Goal: Book appointment/travel/reservation

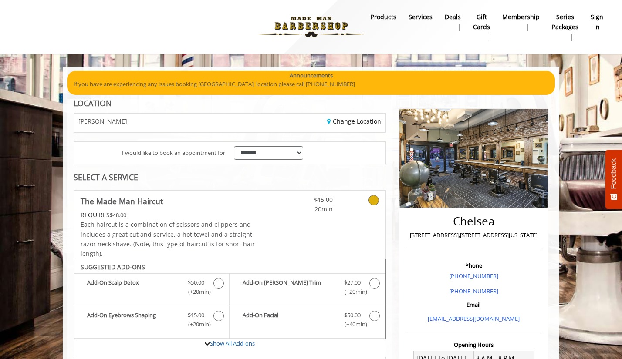
scroll to position [251, 0]
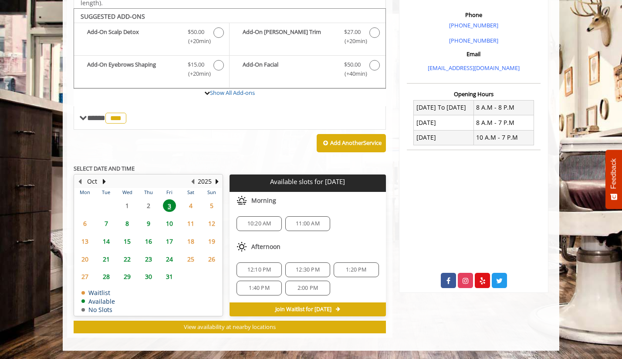
click at [301, 290] on span "2:00 PM" at bounding box center [307, 288] width 20 height 7
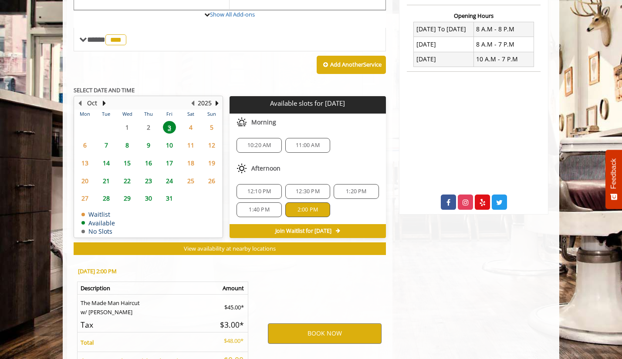
scroll to position [408, 0]
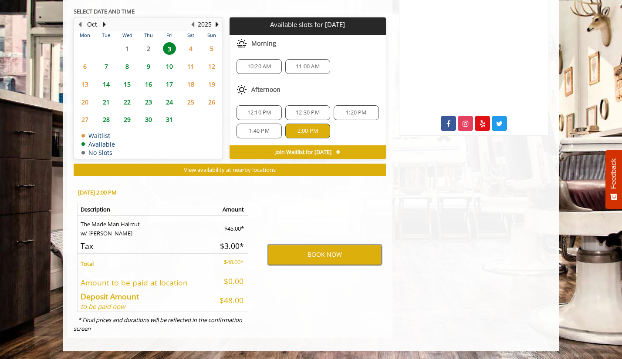
click at [330, 253] on button "BOOK NOW" at bounding box center [325, 255] width 114 height 20
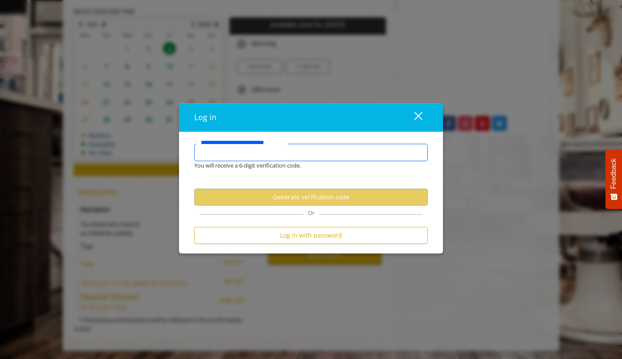
click at [239, 151] on input "**********" at bounding box center [310, 152] width 233 height 17
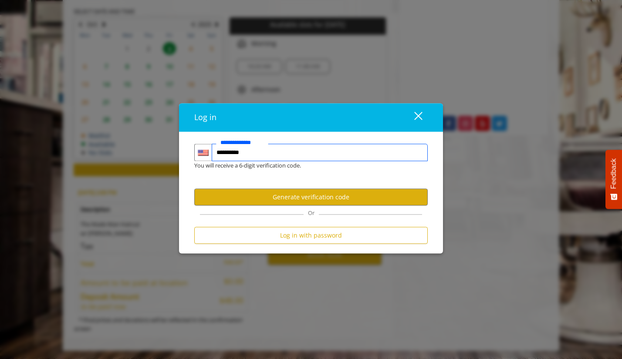
type input "**********"
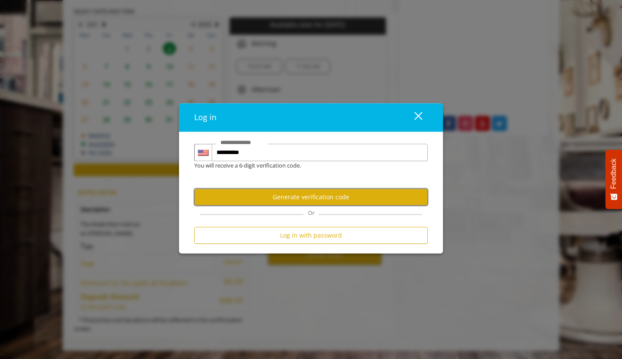
click at [313, 201] on button "Generate verification code" at bounding box center [310, 197] width 233 height 17
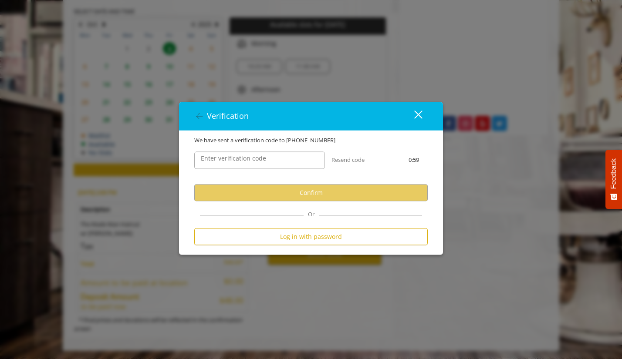
scroll to position [0, 0]
click at [224, 158] on label "Enter verification code" at bounding box center [233, 159] width 74 height 10
click at [224, 158] on input "Enter verification code" at bounding box center [259, 160] width 131 height 17
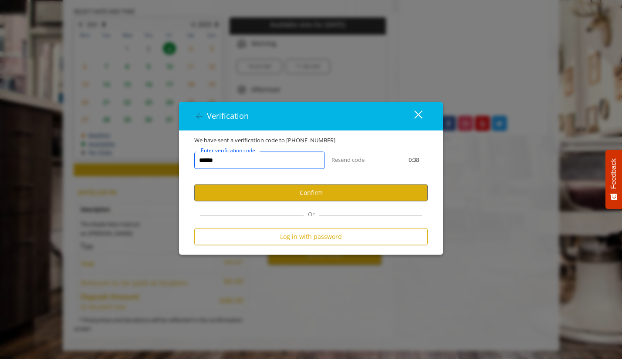
type input "******"
click at [312, 191] on button "Confirm" at bounding box center [310, 193] width 233 height 17
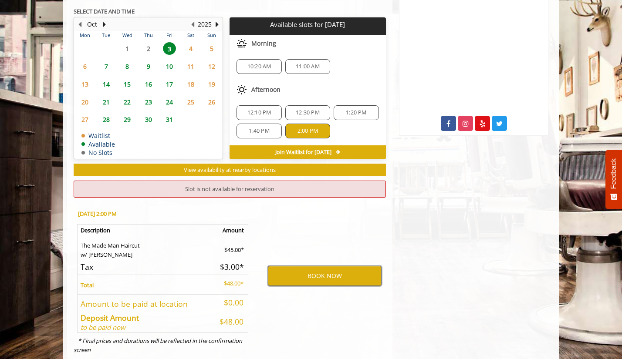
click at [320, 276] on button "BOOK NOW" at bounding box center [325, 276] width 114 height 20
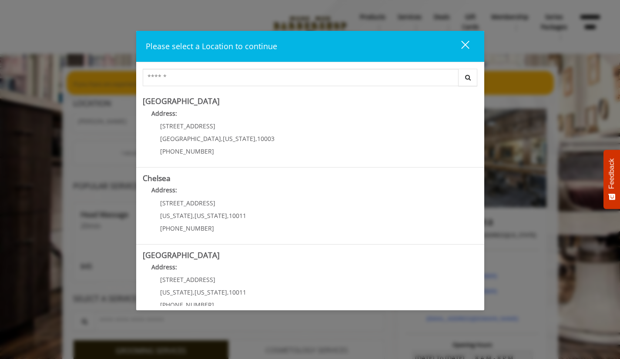
click at [465, 44] on div "close dialog" at bounding box center [465, 44] width 8 height 8
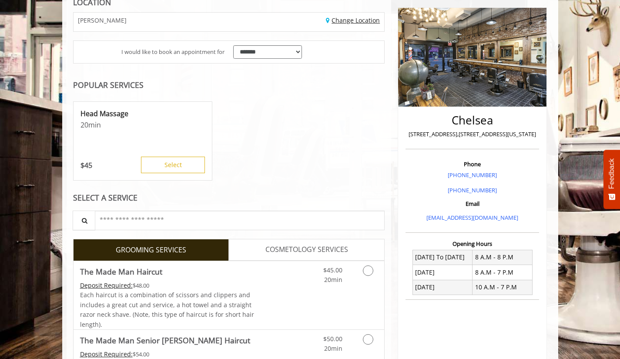
scroll to position [261, 0]
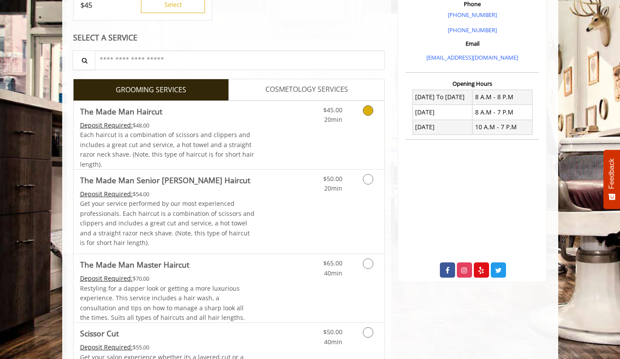
click at [367, 111] on icon "Grooming services" at bounding box center [368, 110] width 10 height 10
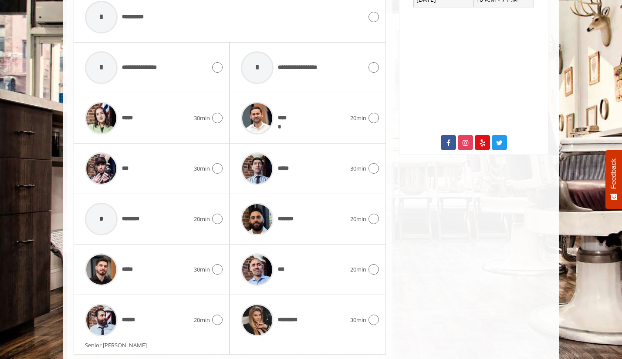
scroll to position [390, 0]
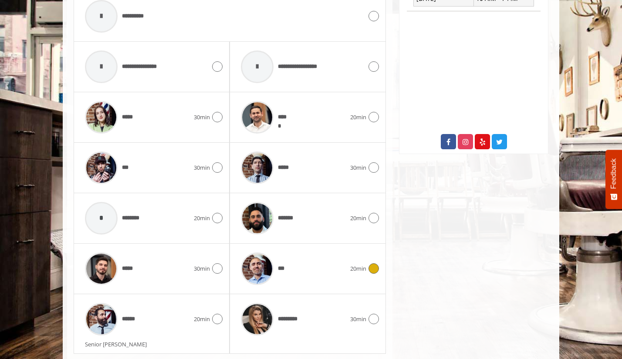
click at [377, 265] on icon at bounding box center [373, 268] width 10 height 10
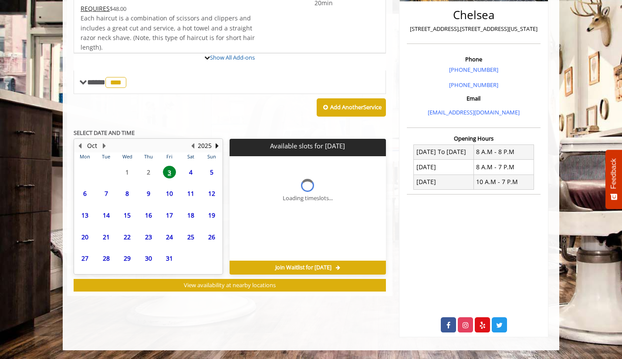
scroll to position [245, 0]
